Goal: Download file/media

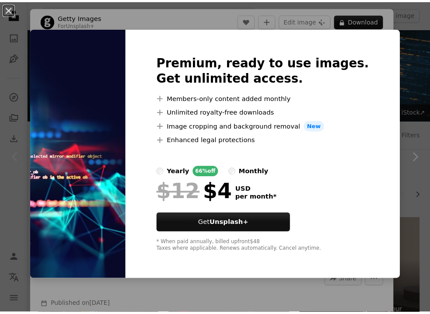
scroll to position [80, 0]
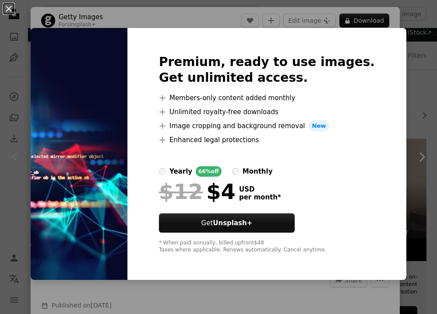
click at [6, 10] on button "An X shape" at bounding box center [9, 9] width 11 height 11
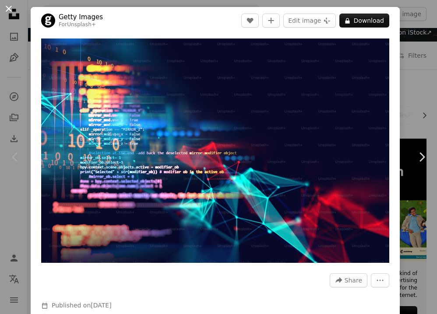
click at [4, 6] on button "An X shape" at bounding box center [9, 9] width 11 height 11
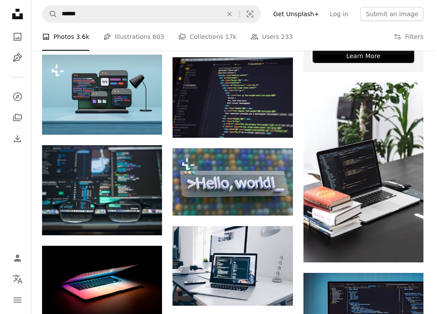
scroll to position [364, 0]
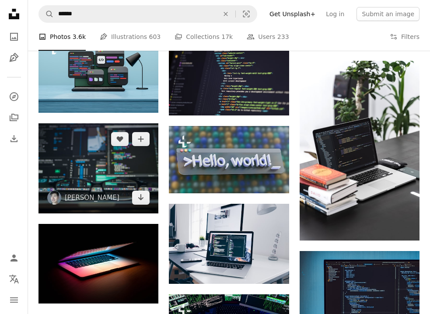
click at [102, 167] on img at bounding box center [99, 168] width 120 height 90
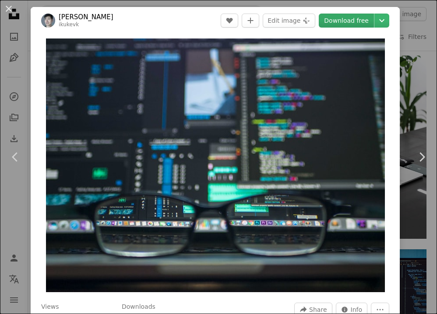
click at [337, 21] on link "Download free" at bounding box center [346, 21] width 55 height 14
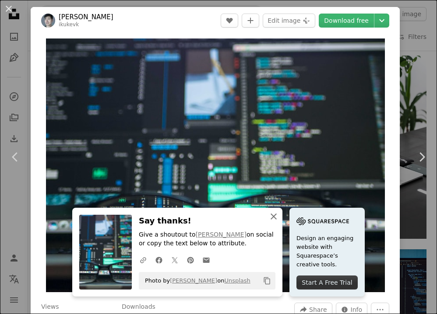
click at [268, 215] on icon "An X shape" at bounding box center [273, 217] width 11 height 11
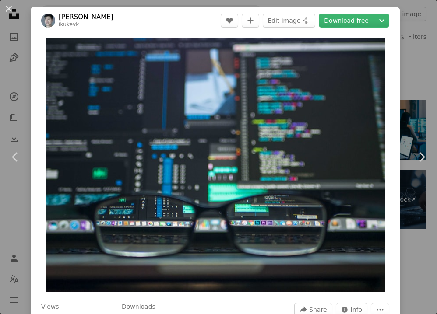
scroll to position [1104, 0]
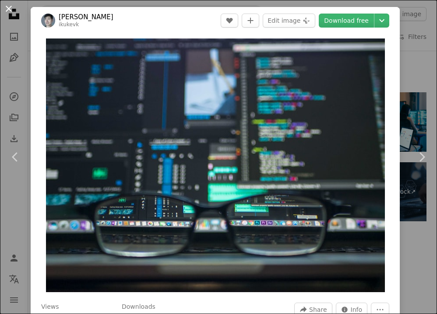
click at [7, 4] on button "An X shape" at bounding box center [9, 9] width 11 height 11
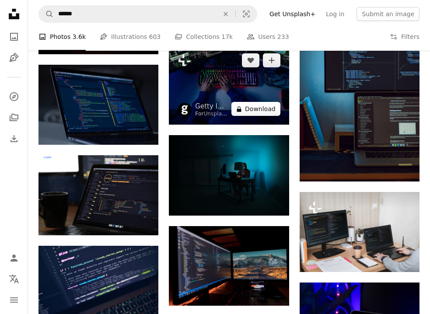
scroll to position [640, 0]
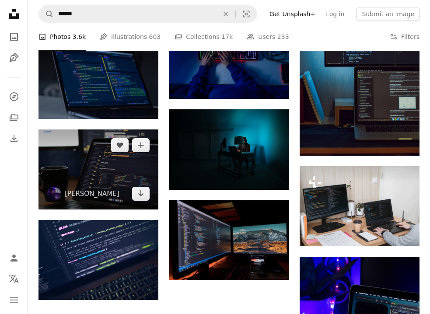
click at [106, 171] on img at bounding box center [99, 170] width 120 height 80
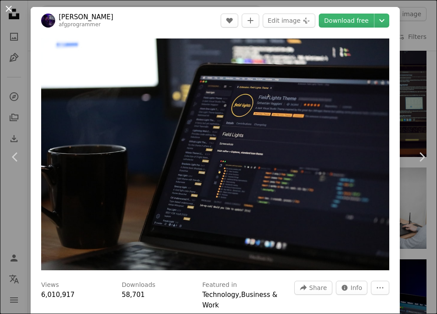
click at [9, 10] on button "An X shape" at bounding box center [9, 9] width 11 height 11
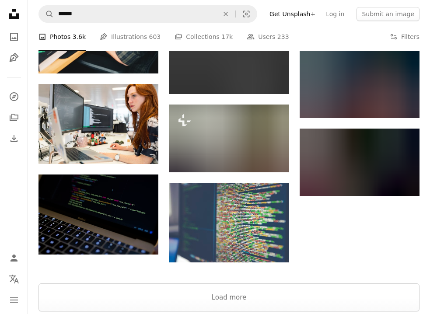
scroll to position [1551, 0]
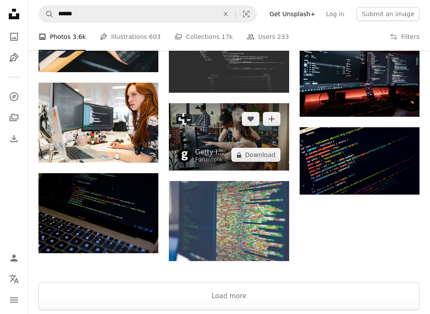
click at [242, 132] on img at bounding box center [229, 136] width 120 height 67
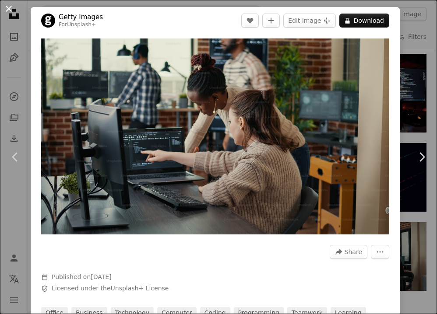
click at [11, 7] on button "An X shape" at bounding box center [9, 9] width 11 height 11
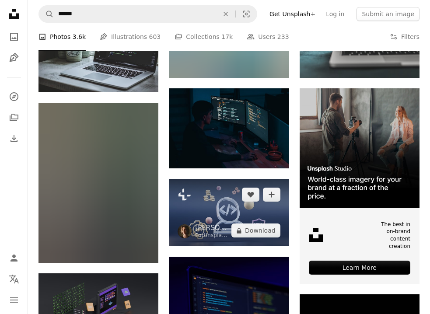
scroll to position [1905, 0]
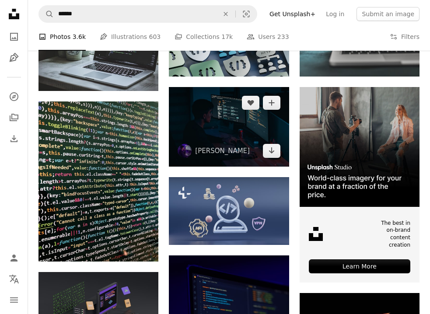
click at [223, 133] on img at bounding box center [229, 127] width 120 height 80
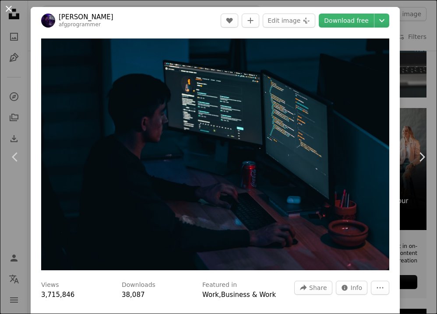
click at [8, 12] on button "An X shape" at bounding box center [9, 9] width 11 height 11
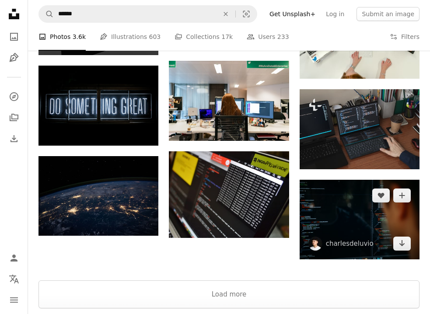
scroll to position [2288, 0]
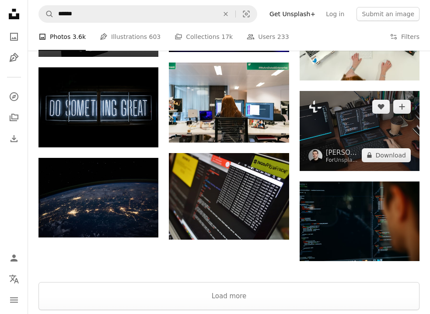
click at [350, 146] on img at bounding box center [360, 131] width 120 height 80
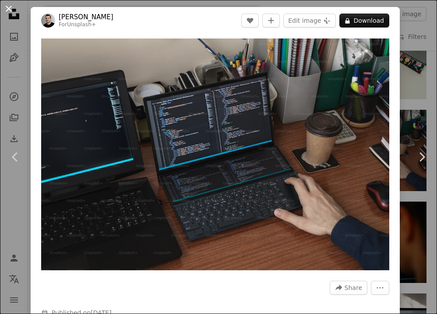
click at [8, 7] on button "An X shape" at bounding box center [9, 9] width 11 height 11
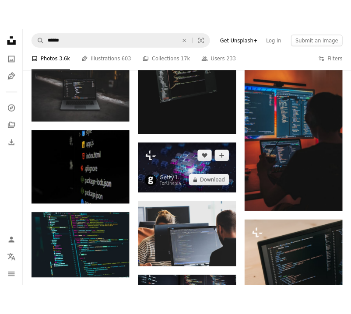
scroll to position [2837, 0]
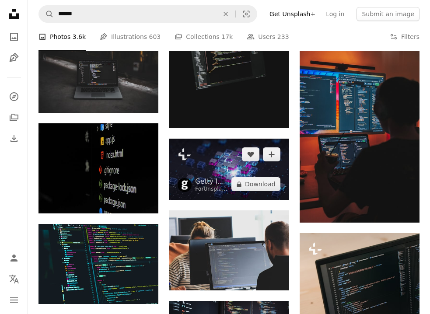
click at [211, 165] on img at bounding box center [229, 169] width 120 height 61
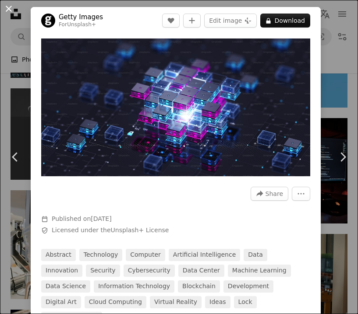
click at [11, 14] on button "An X shape" at bounding box center [9, 9] width 11 height 11
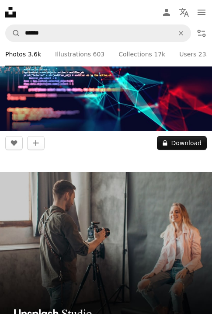
scroll to position [163, 0]
